Goal: Task Accomplishment & Management: Manage account settings

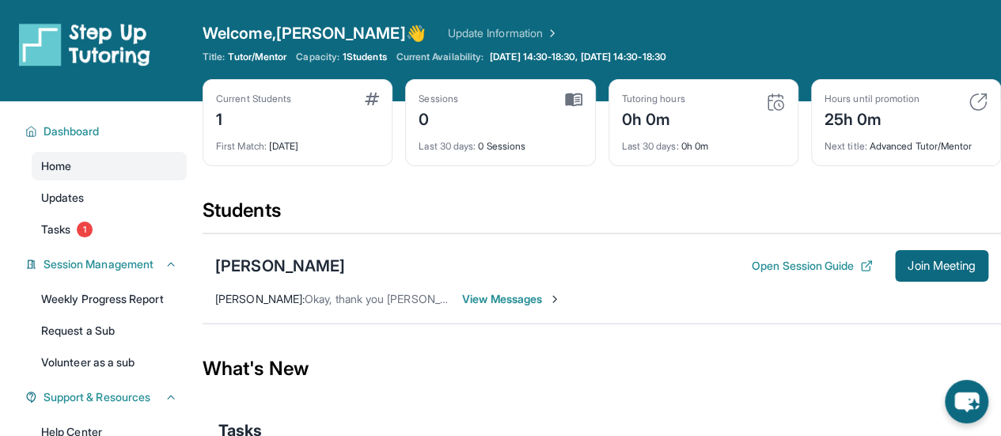
click at [886, 18] on div "Open sidebar Welcome, [PERSON_NAME] 👋 Update Information Title: Tutor/Mentor Ca…" at bounding box center [500, 50] width 1001 height 101
click at [87, 231] on span "1" at bounding box center [85, 230] width 16 height 16
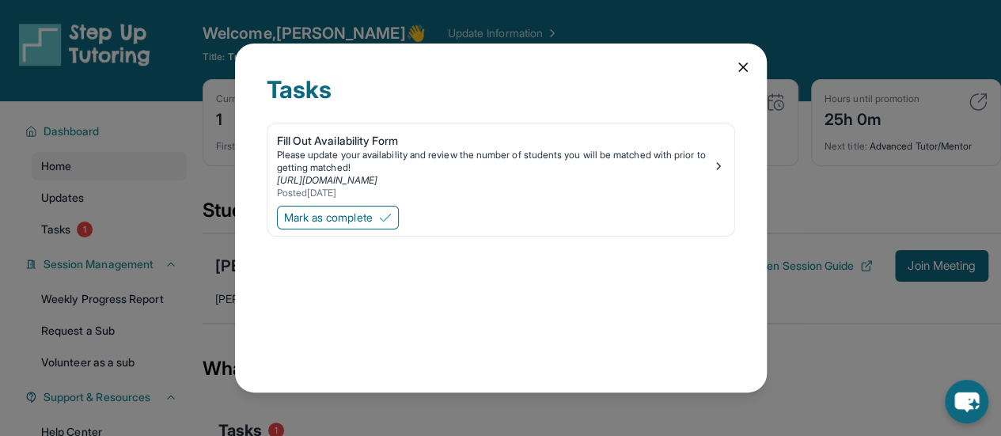
scroll to position [79, 0]
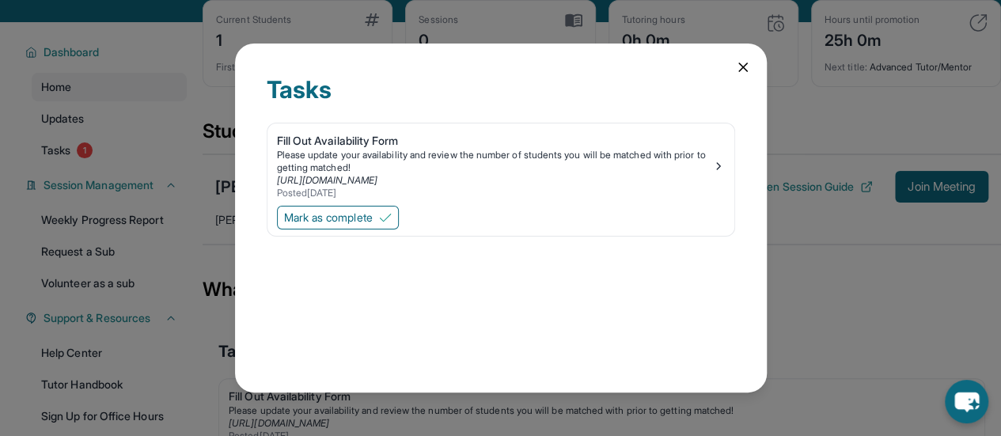
click at [742, 69] on icon at bounding box center [743, 67] width 16 height 16
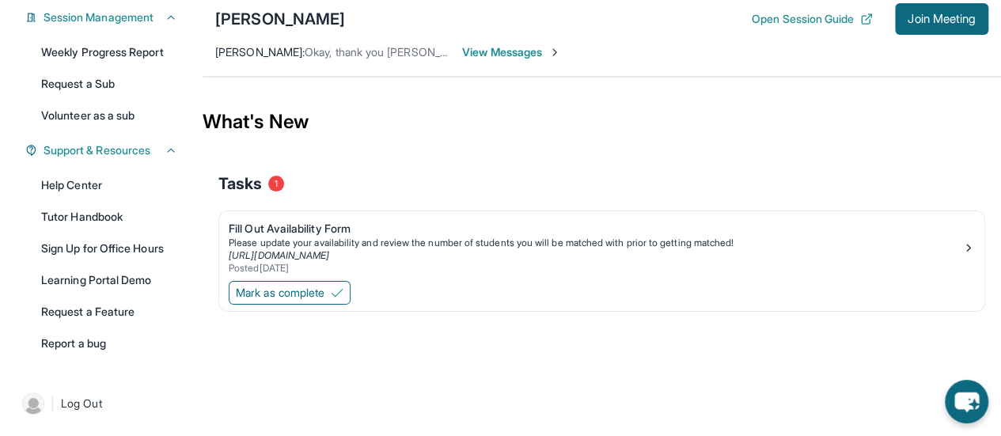
scroll to position [168, 0]
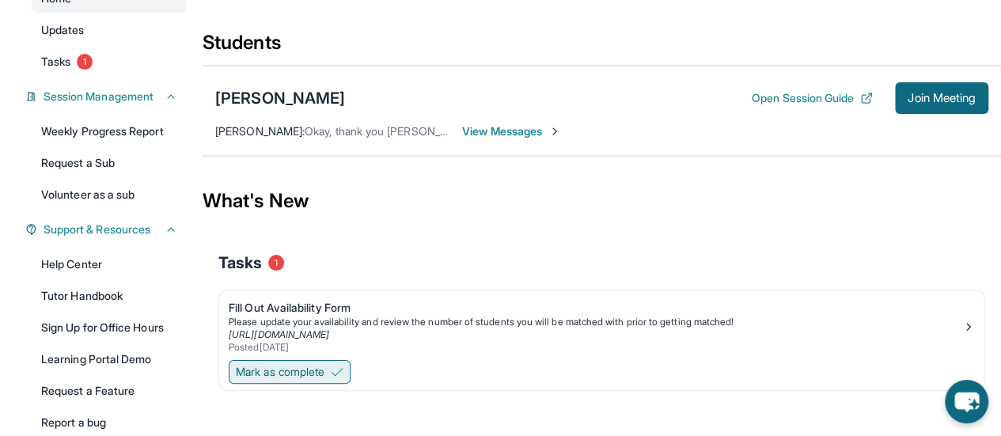
click at [286, 367] on span "Mark as complete" at bounding box center [280, 372] width 89 height 16
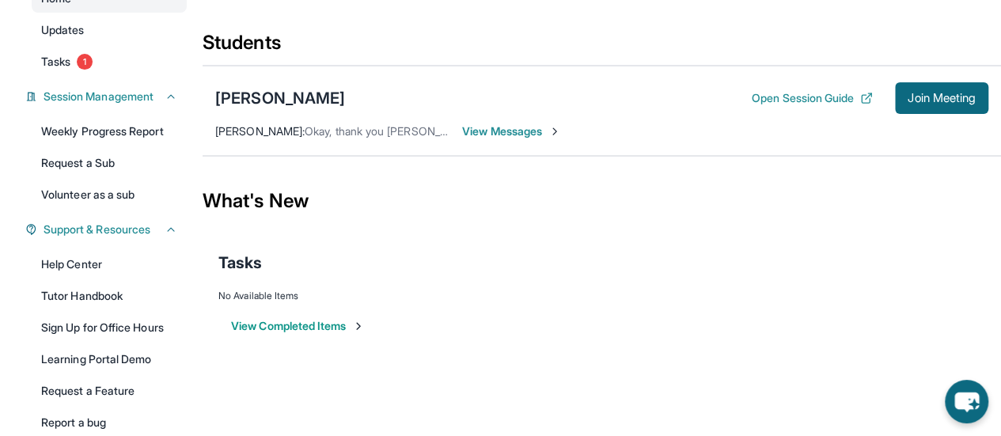
scroll to position [89, 0]
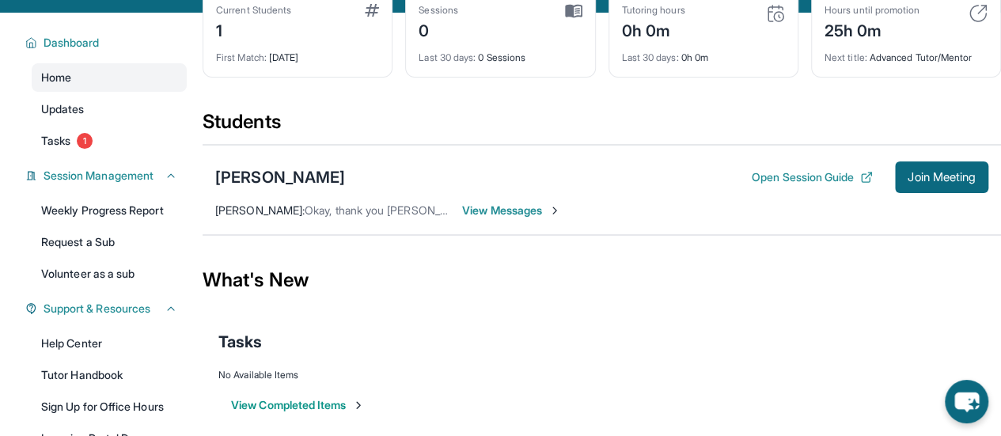
click at [267, 401] on button "View Completed Items" at bounding box center [298, 405] width 134 height 16
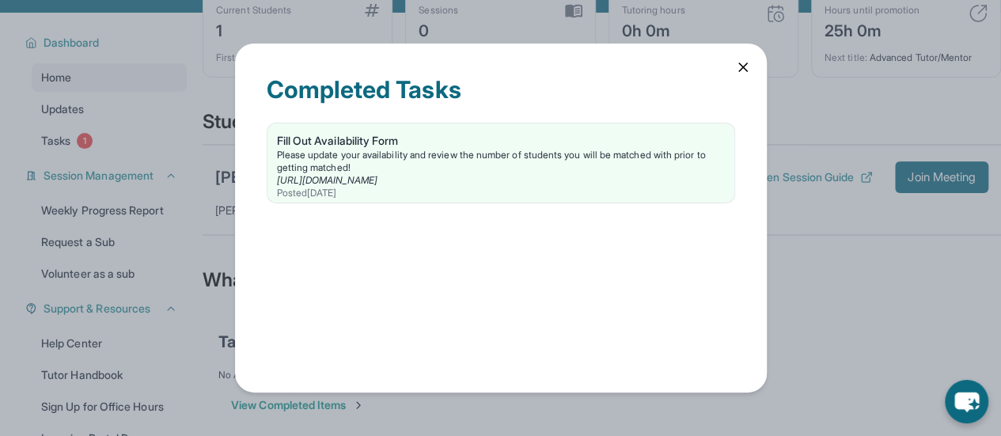
click at [741, 64] on icon at bounding box center [743, 67] width 16 height 16
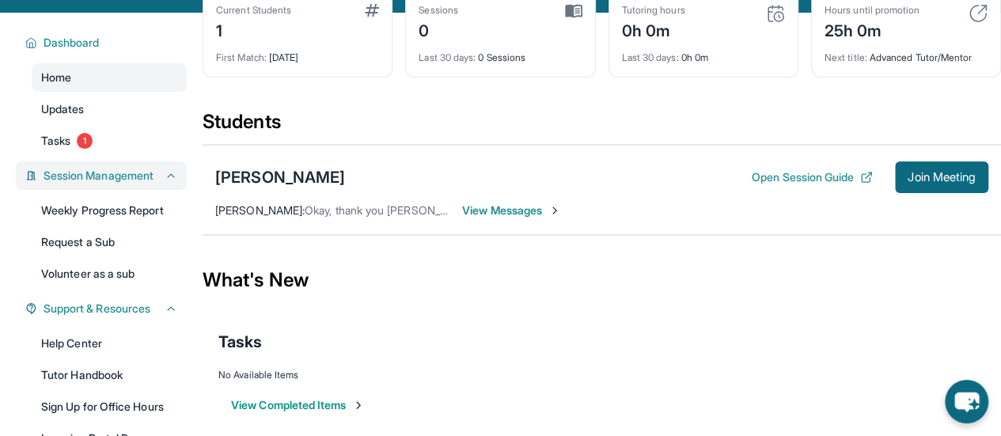
scroll to position [0, 0]
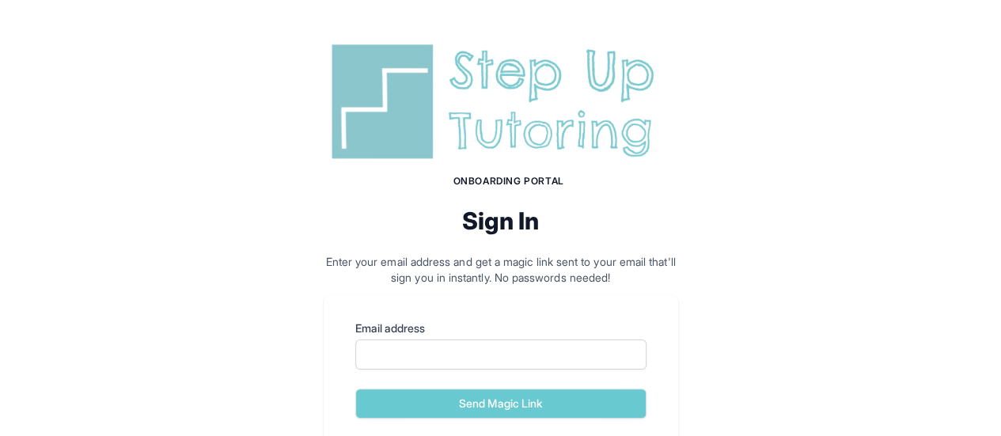
scroll to position [79, 0]
